Goal: Task Accomplishment & Management: Manage account settings

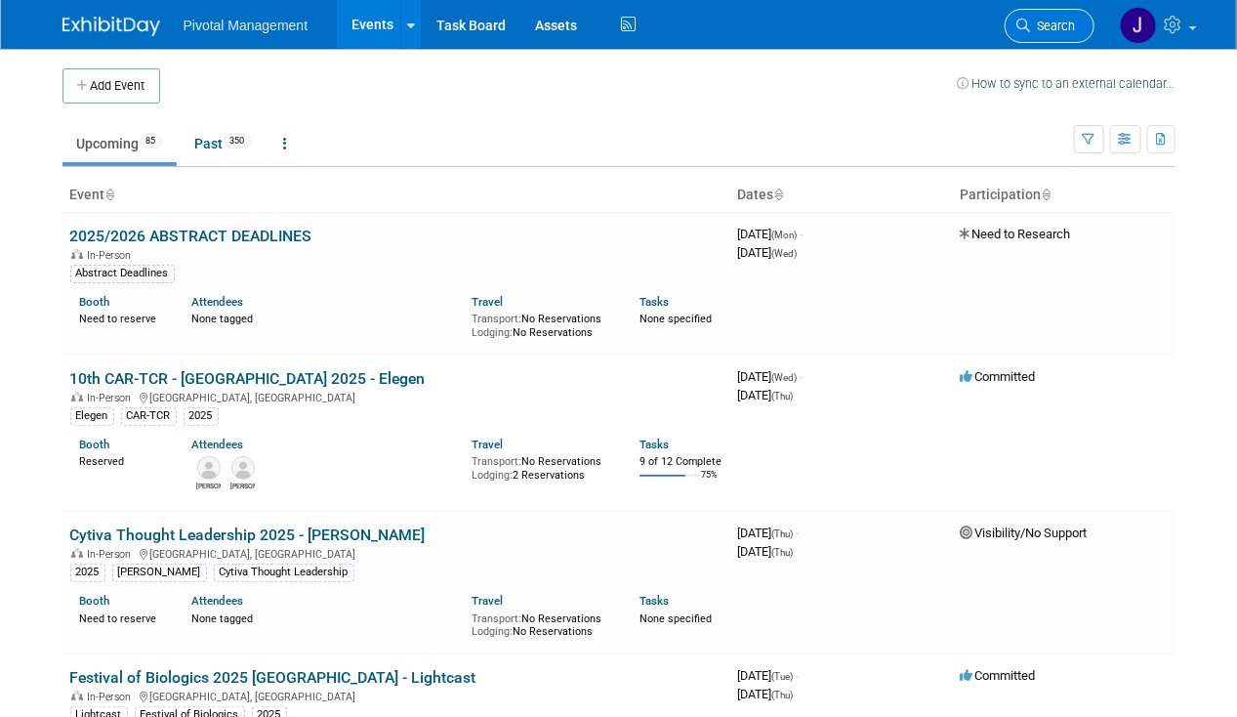
click at [1074, 23] on span "Search" at bounding box center [1053, 26] width 45 height 15
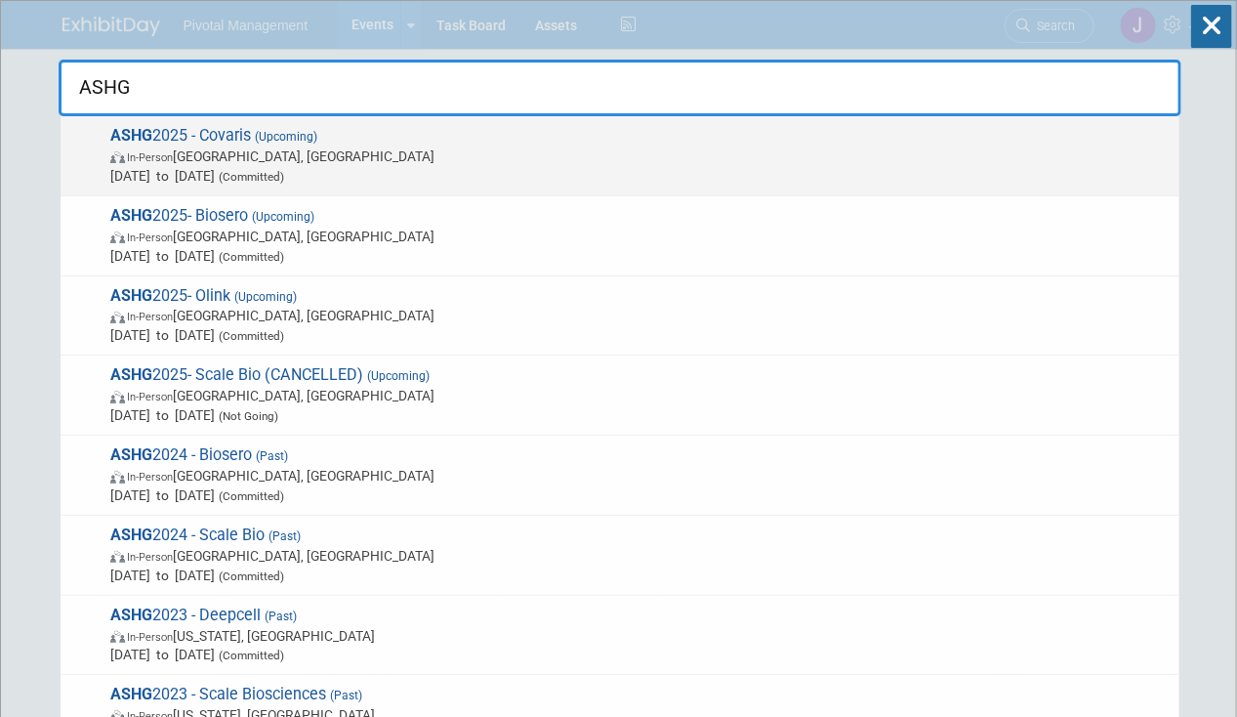
type input "ASHG"
click at [633, 139] on span "ASHG 2025 - Covaris (Upcoming) In-Person Boston, MA Oct 15, 2025 to Oct 17, 202…" at bounding box center [636, 156] width 1065 height 60
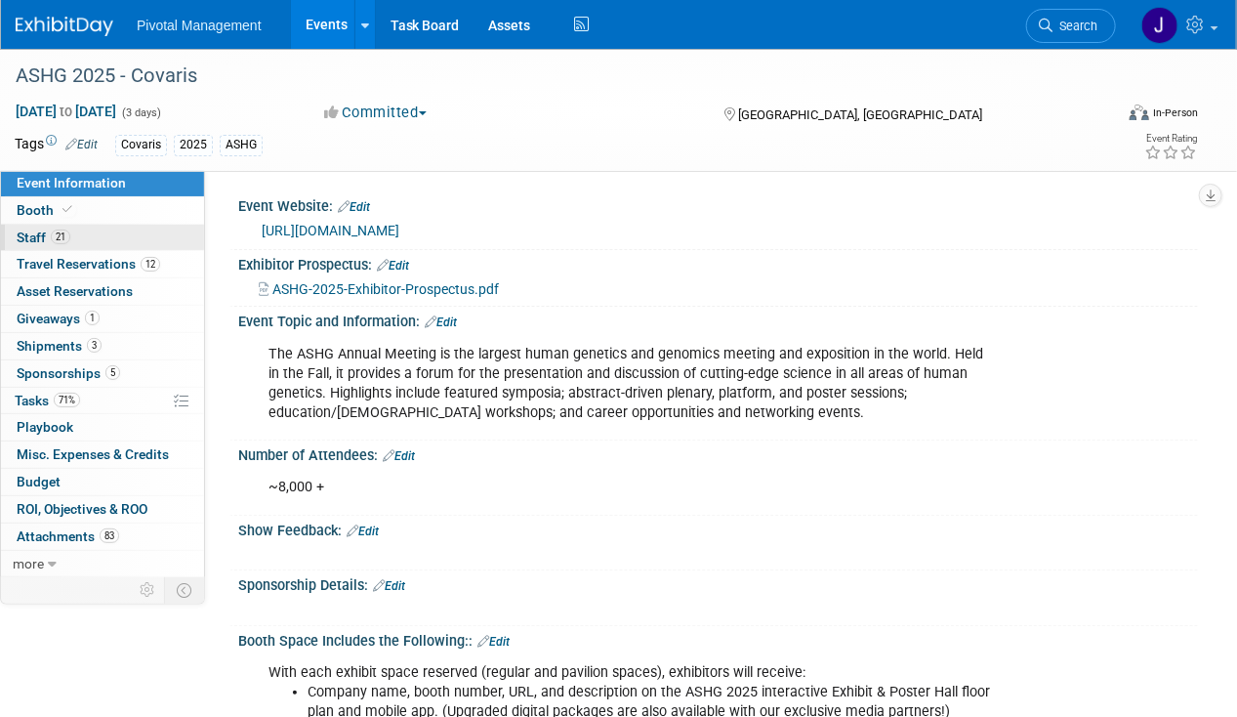
click at [110, 241] on link "21 Staff 21" at bounding box center [102, 238] width 203 height 26
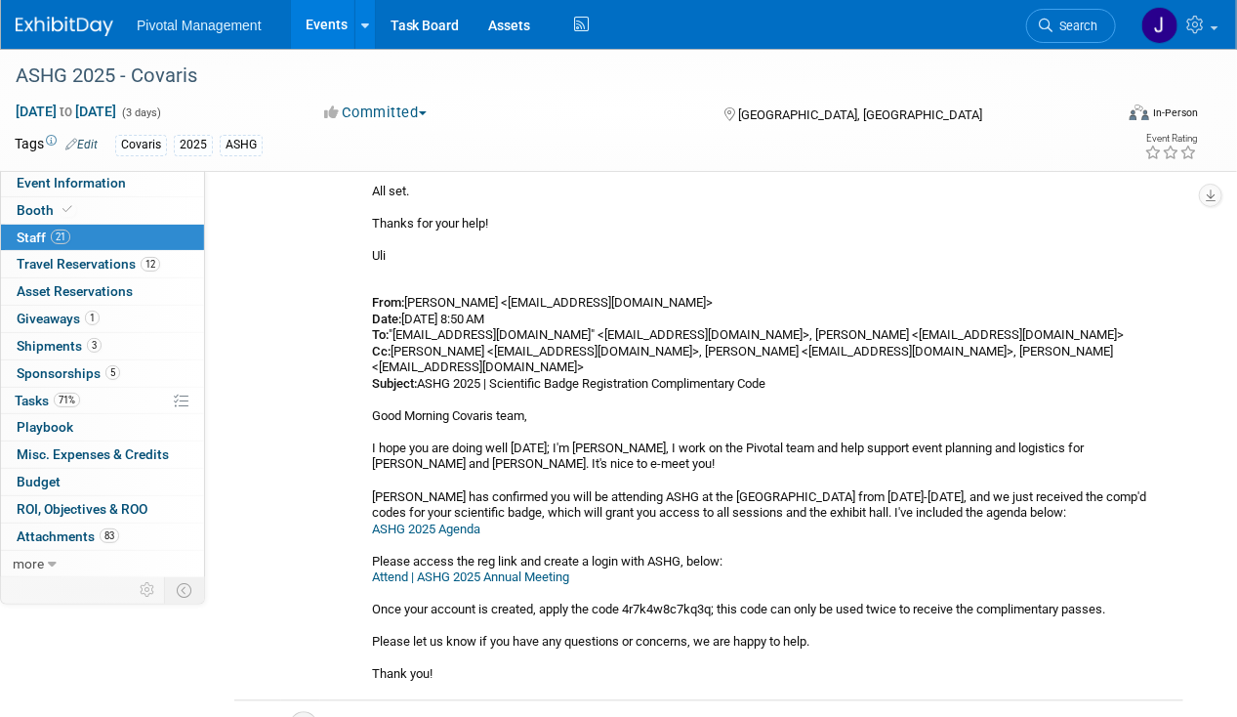
scroll to position [4296, 0]
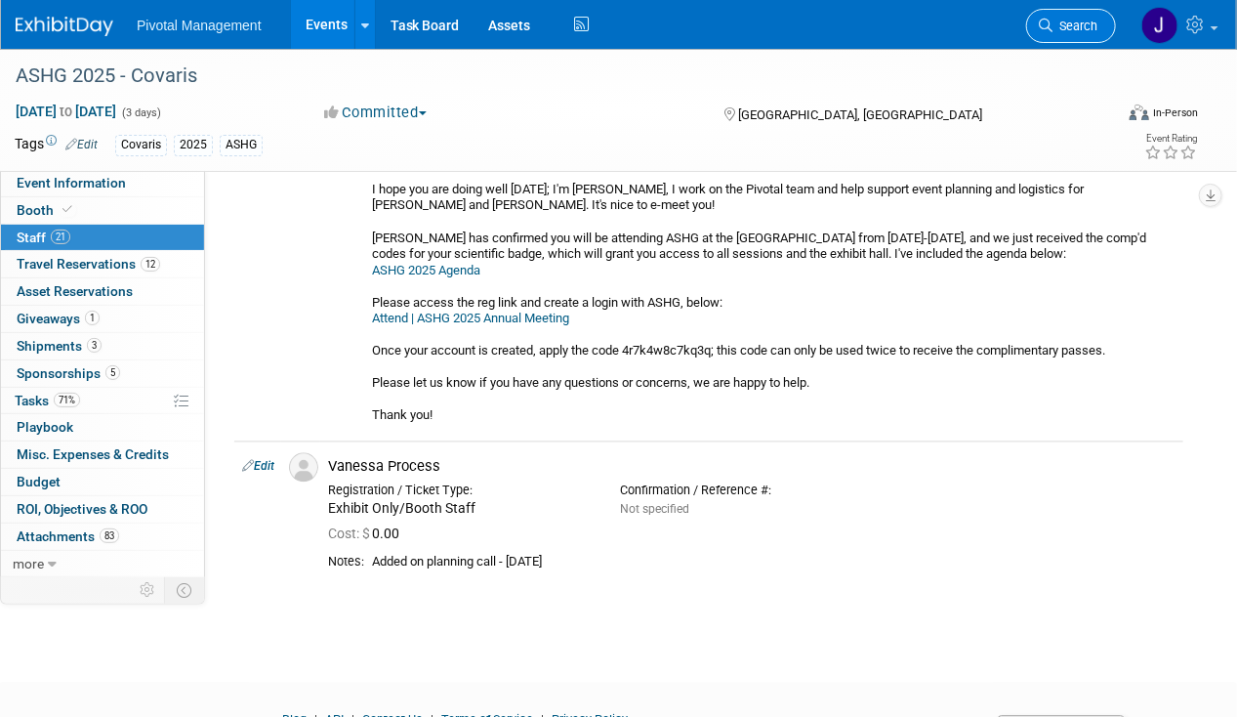
click at [1055, 21] on span "Search" at bounding box center [1074, 26] width 45 height 15
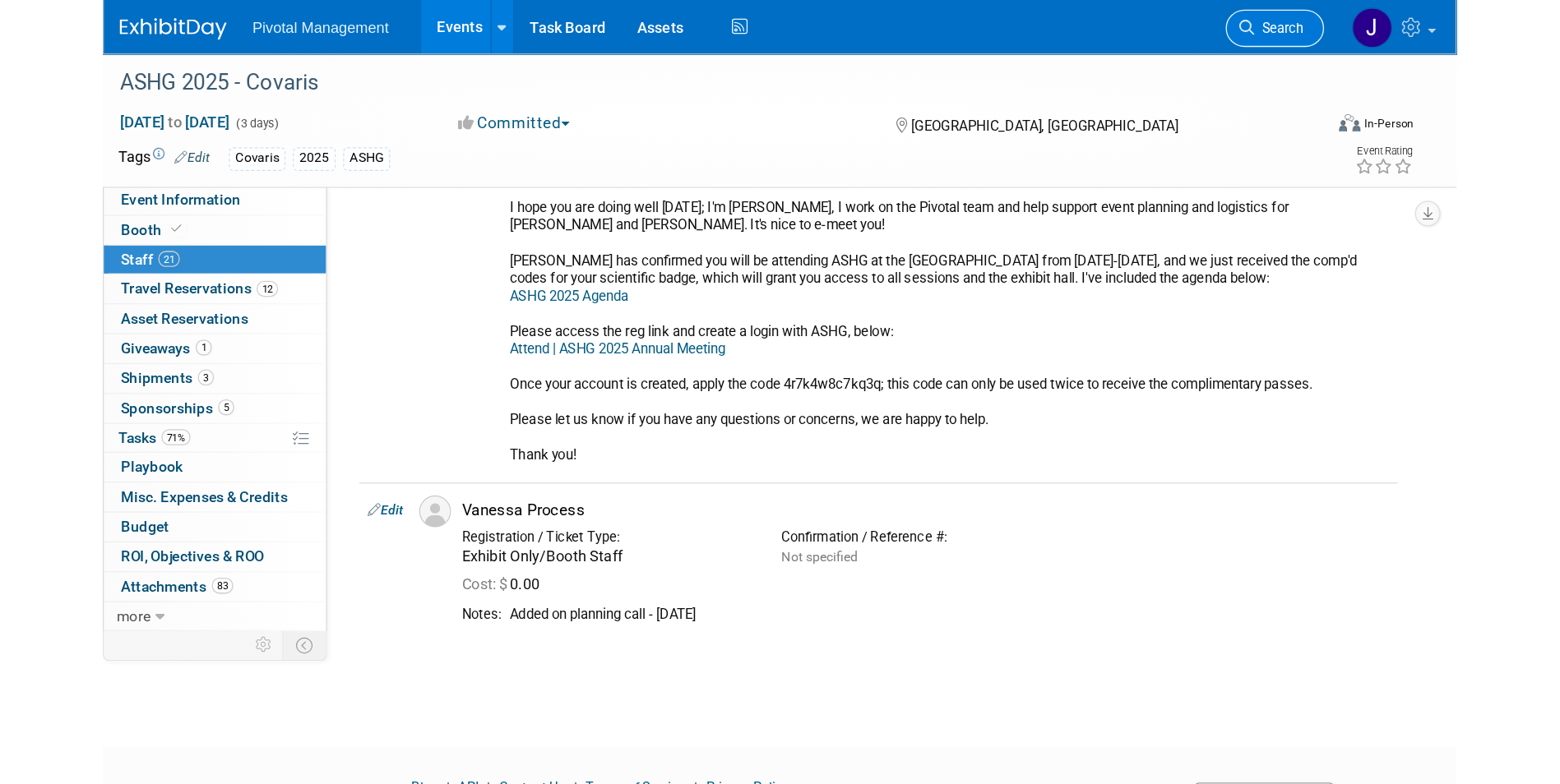
scroll to position [0, 0]
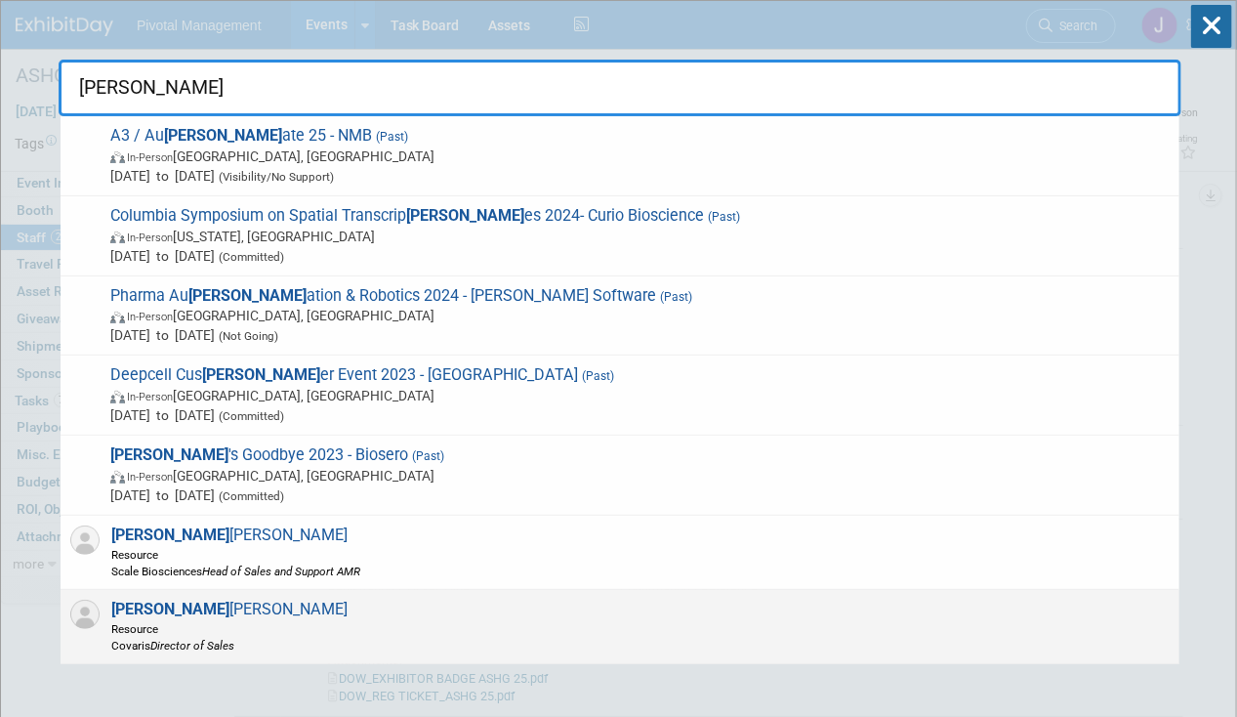
click at [298, 603] on div "Tom O'Hare Resource Covaris Director of Sales" at bounding box center [620, 627] width 1119 height 74
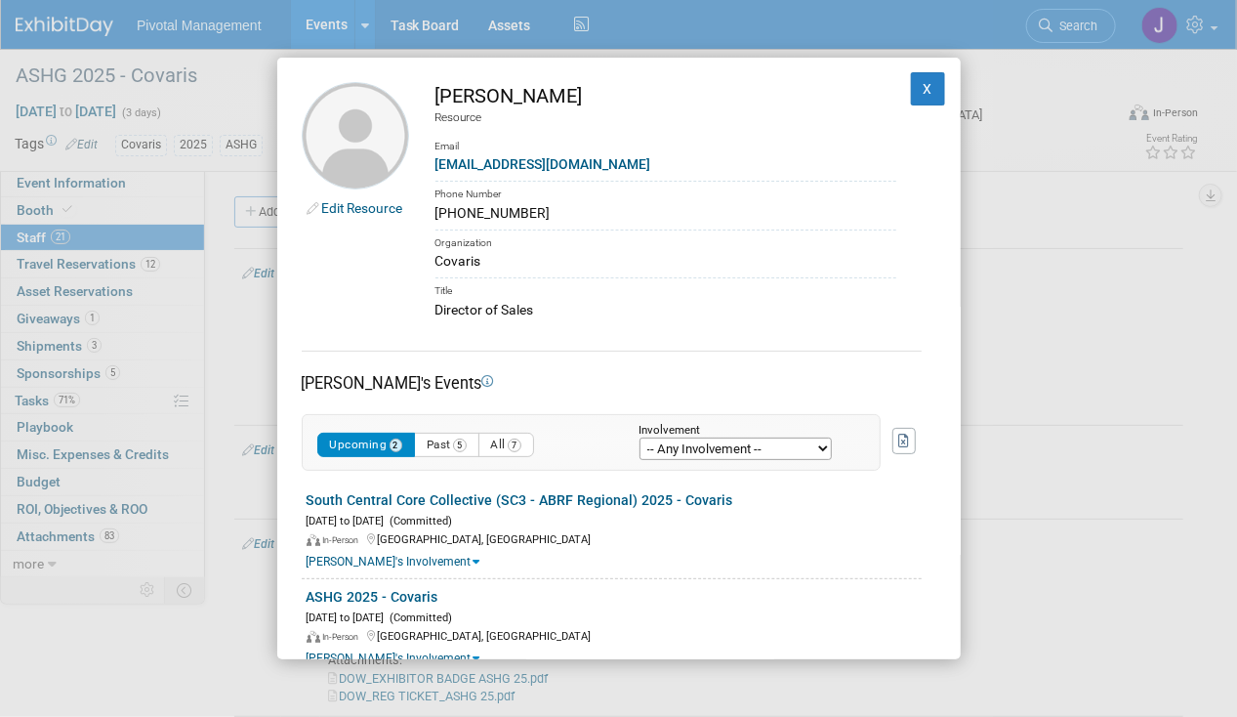
click at [532, 204] on td "Tom O'Hare Resource Email tohare@covaris.com Phone Number (443) 252-1081 Organi…" at bounding box center [652, 201] width 487 height 238
drag, startPoint x: 532, startPoint y: 204, endPoint x: 547, endPoint y: 218, distance: 20.0
click at [547, 218] on div "[PHONE_NUMBER]" at bounding box center [665, 213] width 461 height 21
drag, startPoint x: 570, startPoint y: 206, endPoint x: 585, endPoint y: 210, distance: 15.2
click at [570, 206] on div "[PHONE_NUMBER]" at bounding box center [665, 213] width 461 height 21
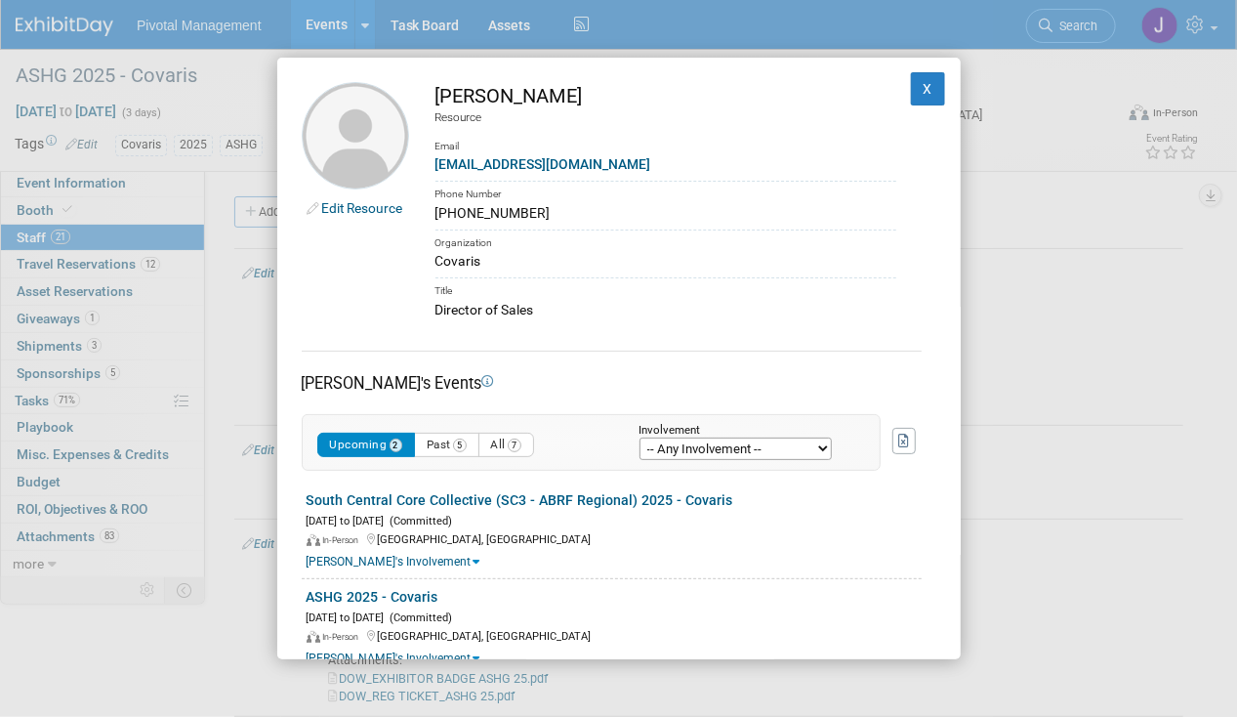
click at [648, 210] on div "[PHONE_NUMBER]" at bounding box center [665, 213] width 461 height 21
drag, startPoint x: 560, startPoint y: 215, endPoint x: 437, endPoint y: 212, distance: 123.0
click at [437, 212] on div "[PHONE_NUMBER]" at bounding box center [665, 213] width 461 height 21
copy div "[PHONE_NUMBER]"
click at [911, 91] on button "X" at bounding box center [928, 88] width 35 height 33
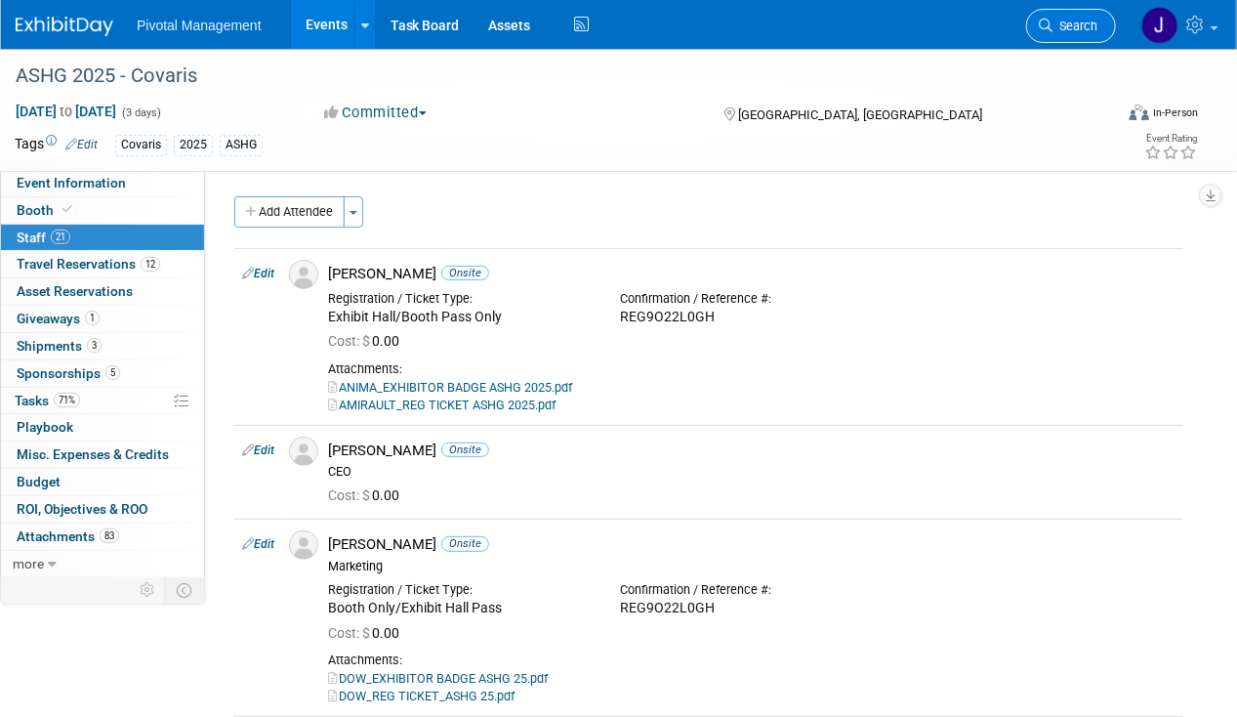
click at [1075, 35] on link "Search" at bounding box center [1071, 26] width 90 height 34
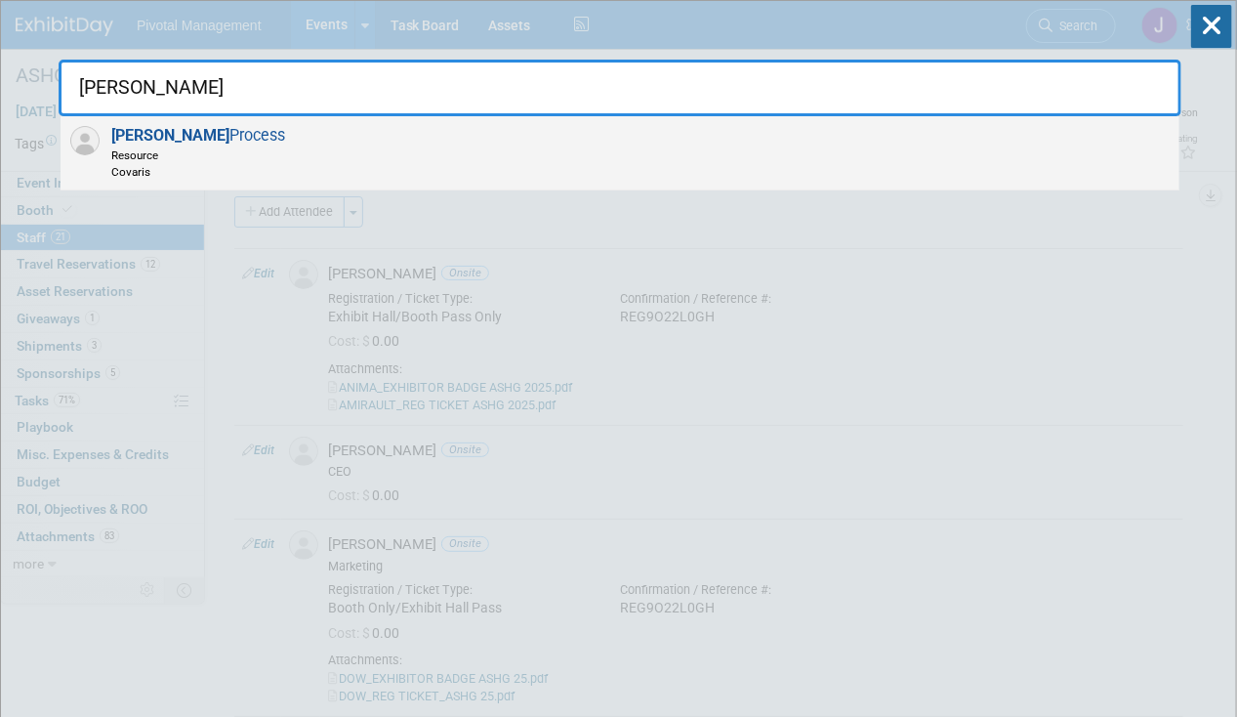
click at [708, 131] on div "Vanessa Process Resource Covaris" at bounding box center [620, 153] width 1119 height 74
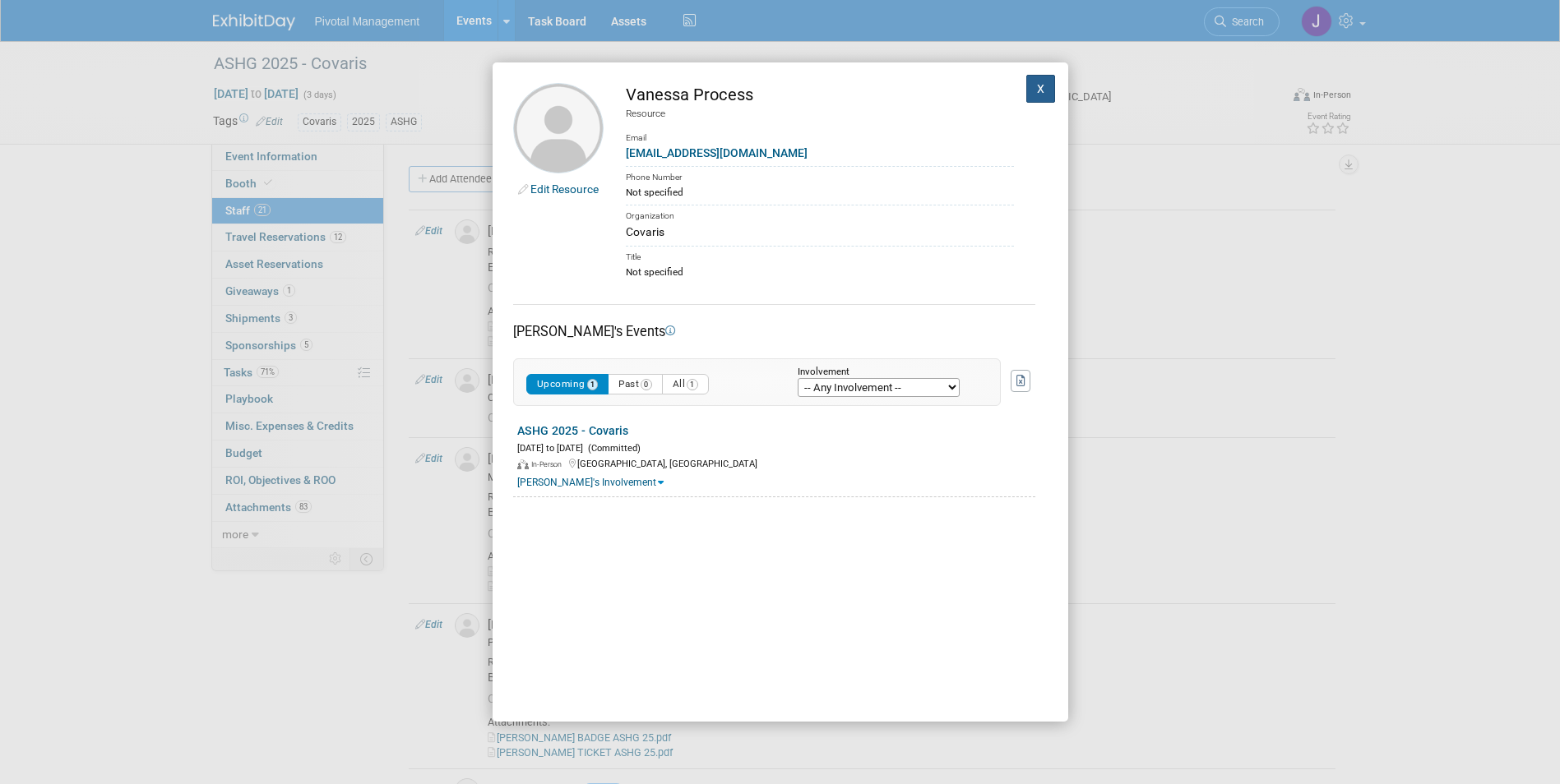
click at [1028, 88] on button "X" at bounding box center [1040, 88] width 29 height 28
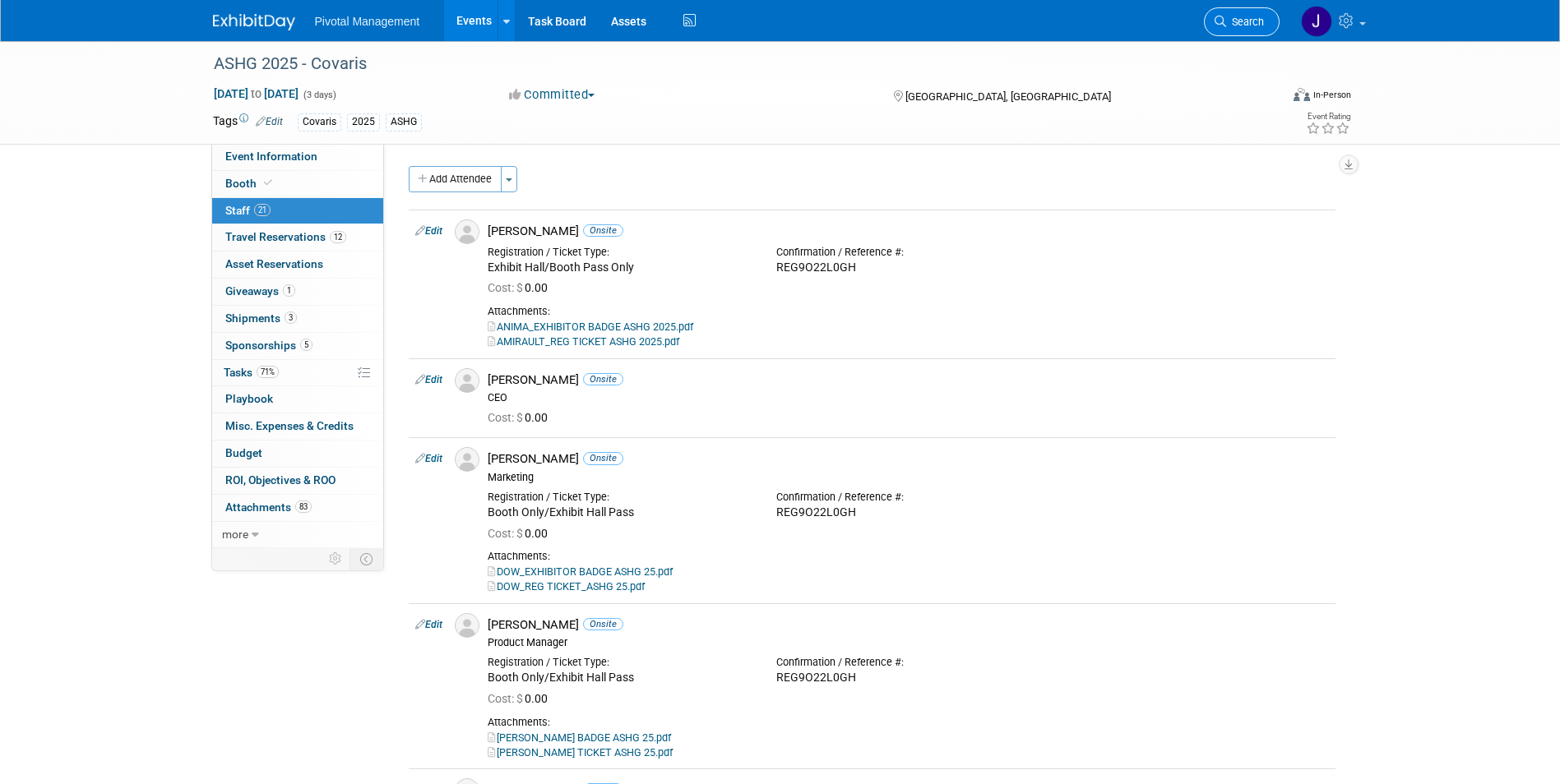
click at [1041, 20] on span "Search" at bounding box center [1245, 22] width 38 height 13
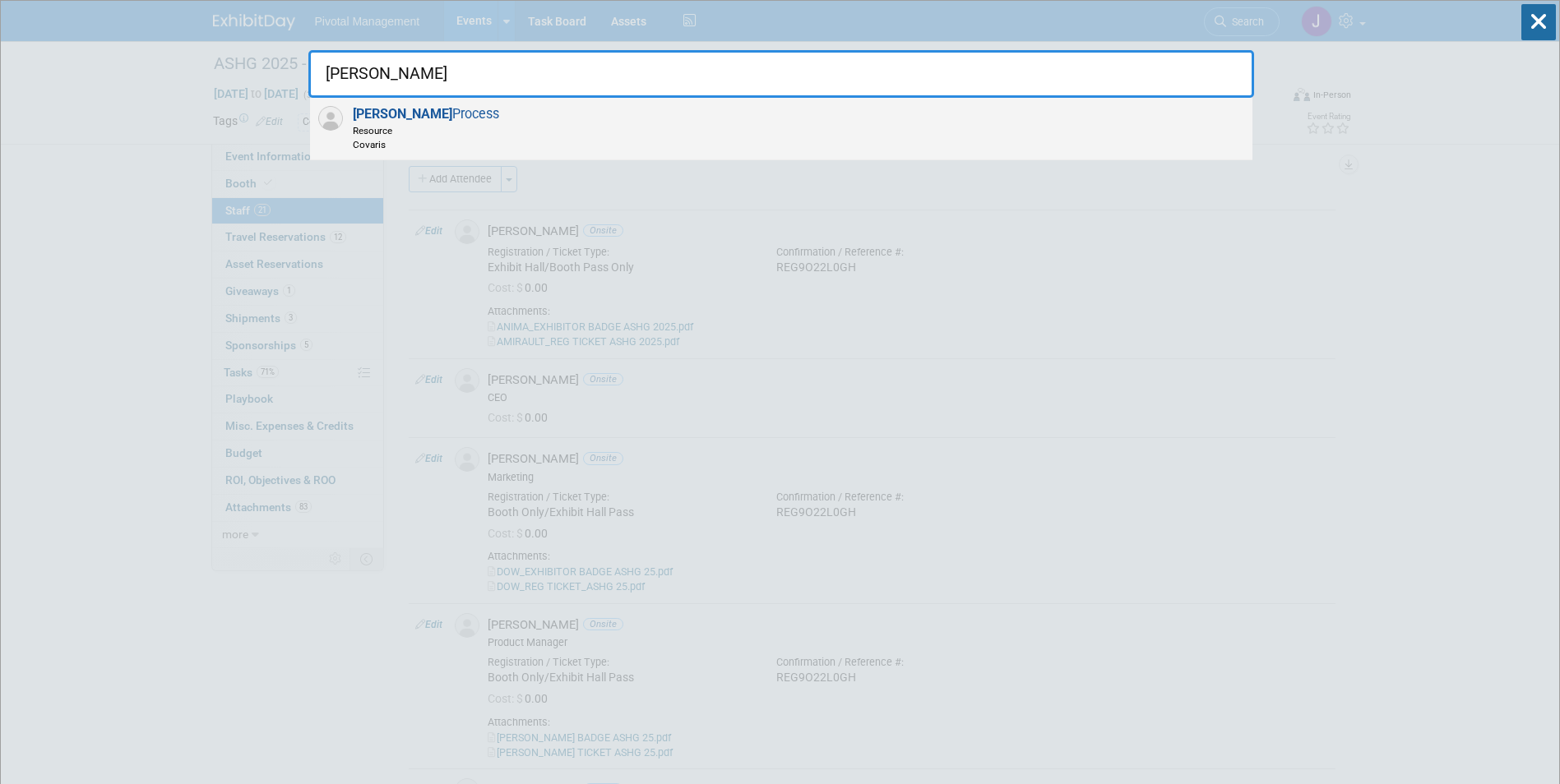
type input "vanessa"
click at [634, 134] on div "Vanessa Process Resource Covaris" at bounding box center [781, 129] width 943 height 62
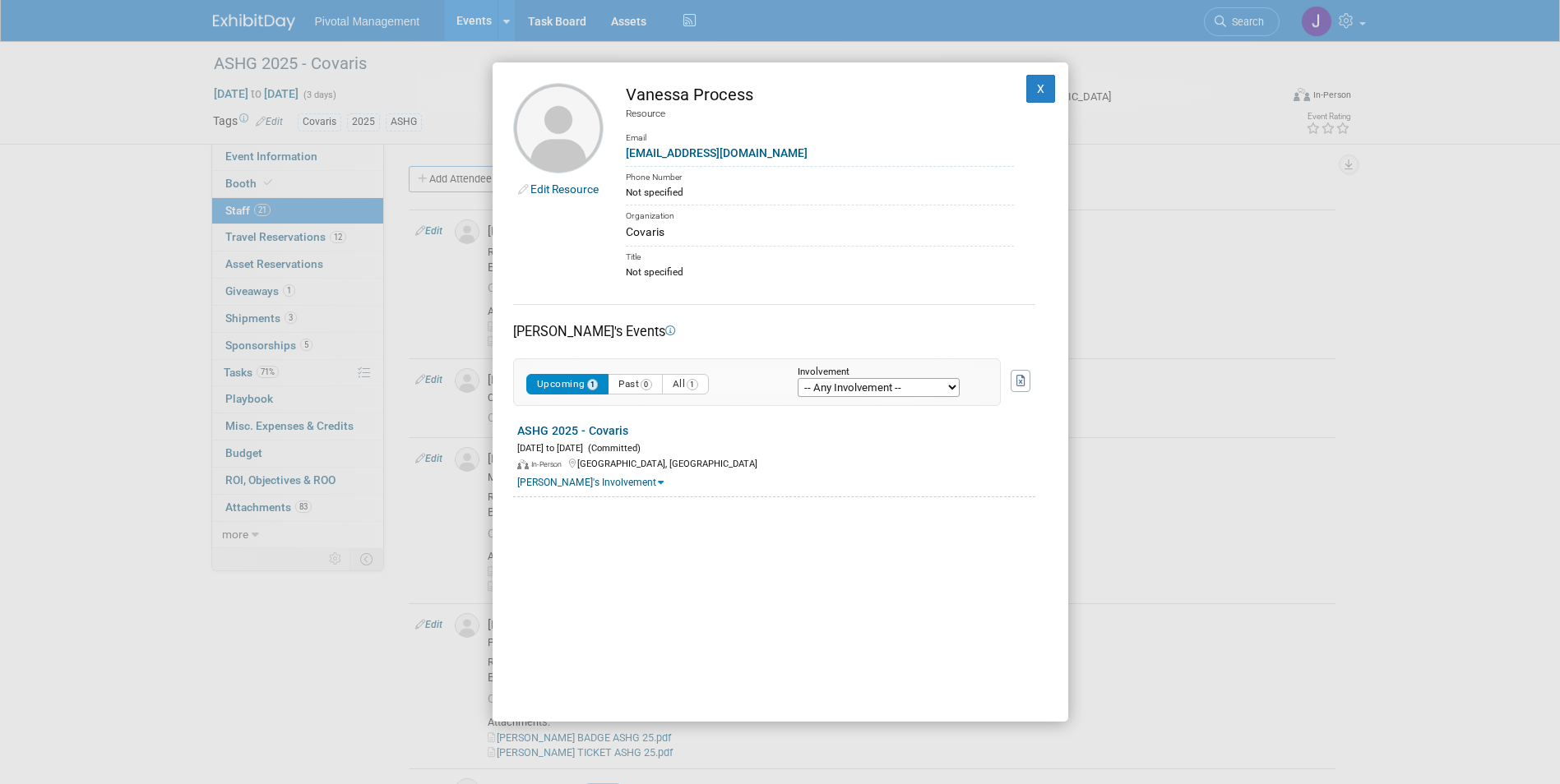
click at [570, 192] on link "Edit Resource" at bounding box center [564, 189] width 68 height 13
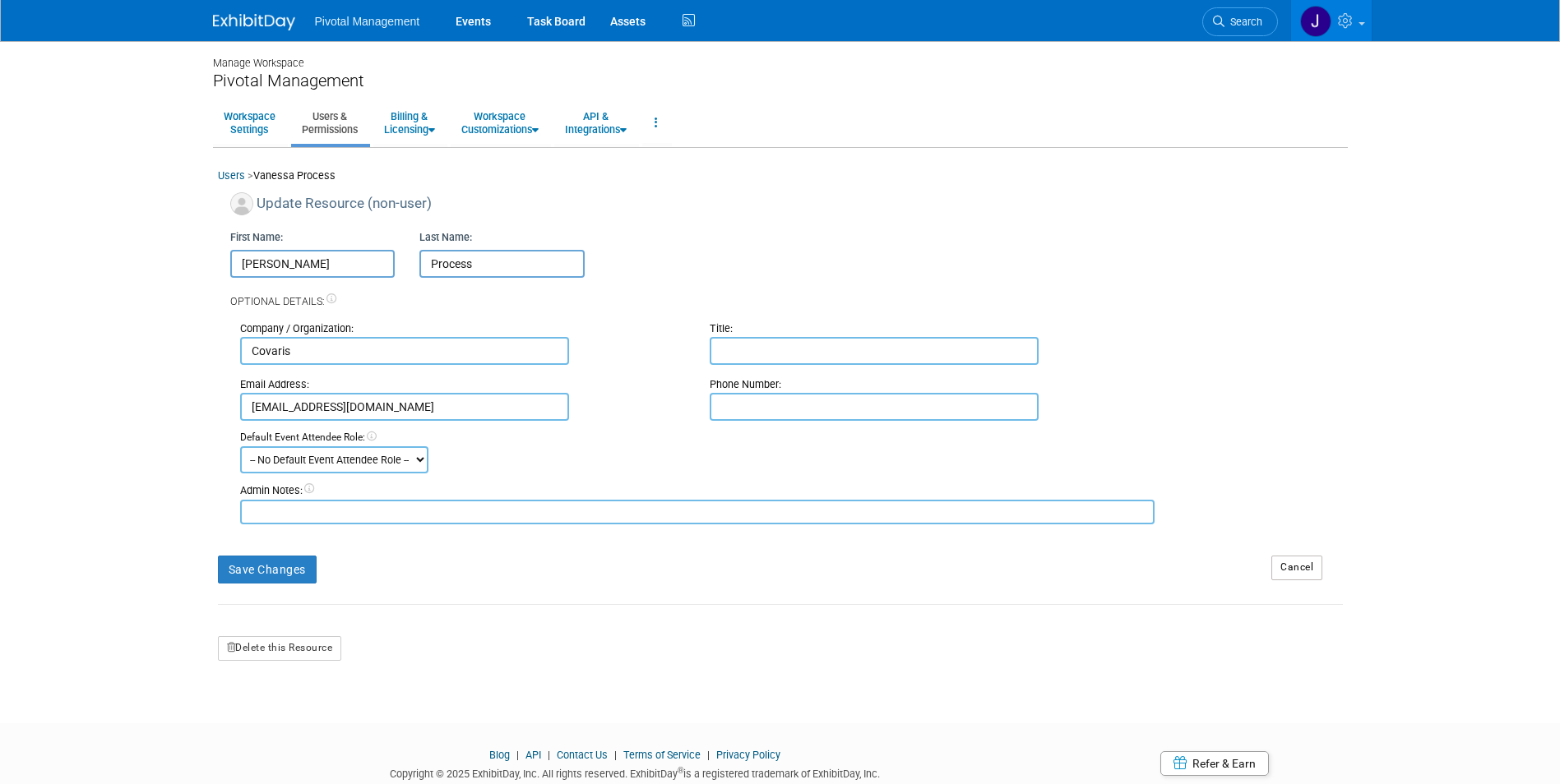
click at [743, 356] on input "text" at bounding box center [874, 350] width 329 height 28
type input "R&D Scientist"
click at [285, 557] on button "Save Changes" at bounding box center [267, 569] width 99 height 28
